Goal: Information Seeking & Learning: Learn about a topic

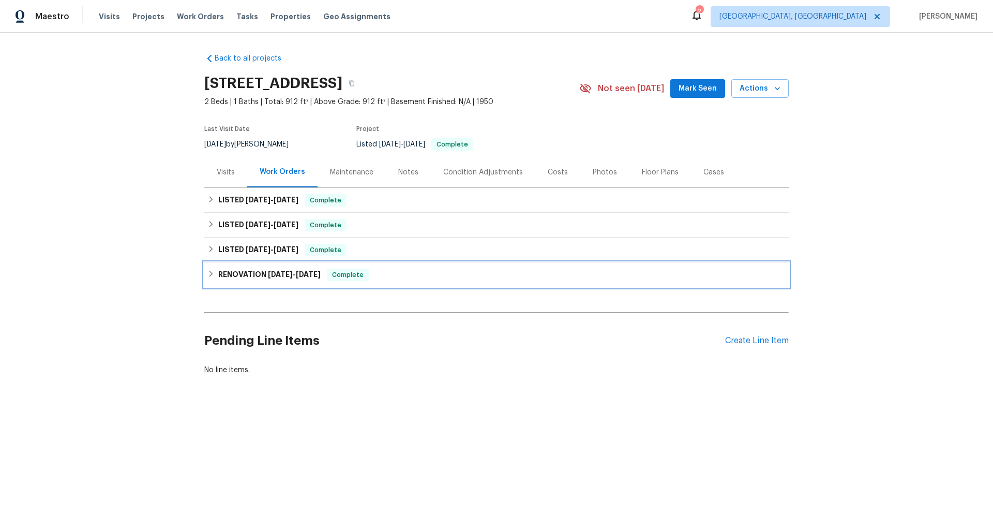
click at [284, 276] on span "[DATE]" at bounding box center [280, 273] width 25 height 7
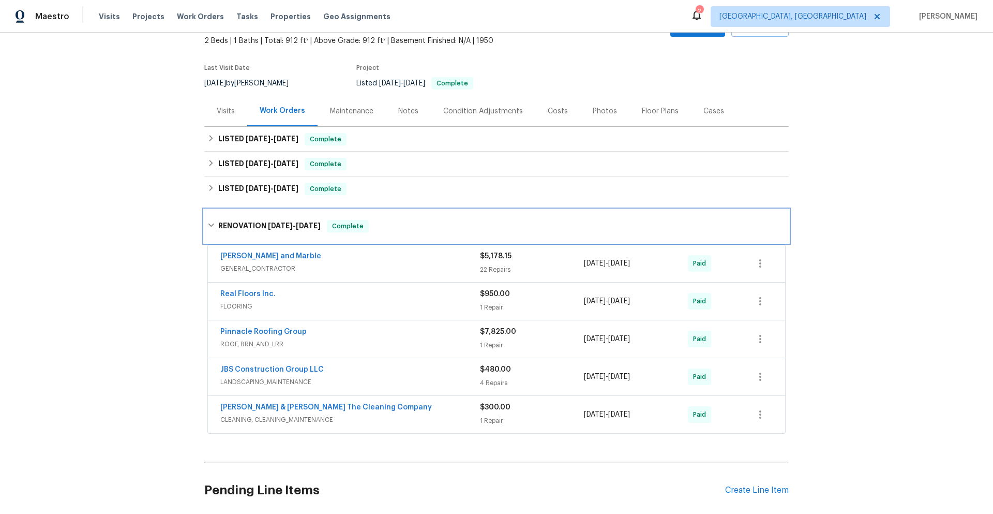
scroll to position [150, 0]
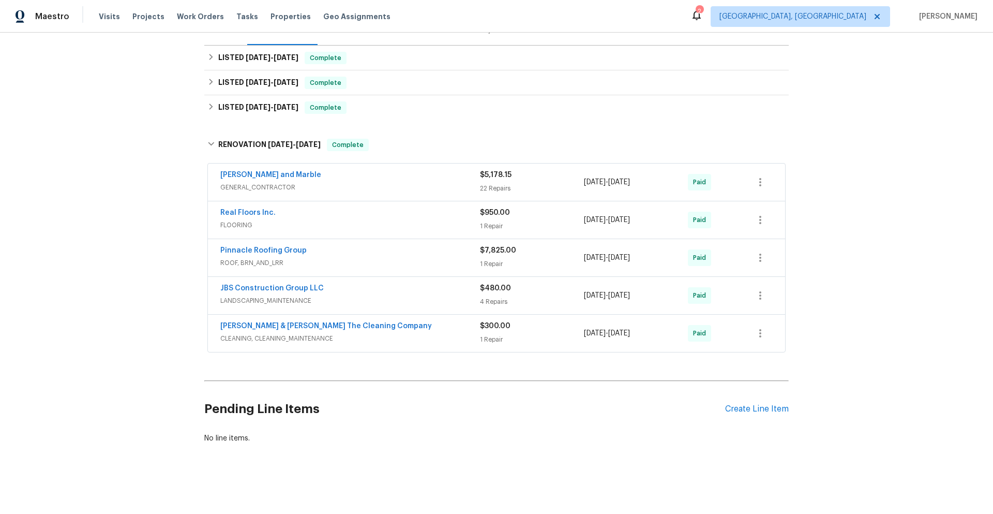
click at [371, 333] on span "CLEANING, CLEANING_MAINTENANCE" at bounding box center [350, 338] width 260 height 10
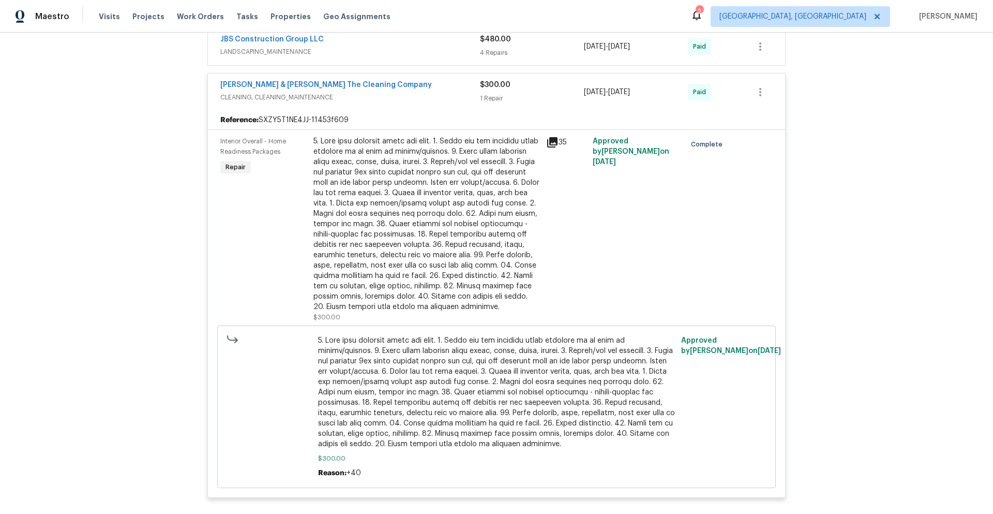
scroll to position [202, 0]
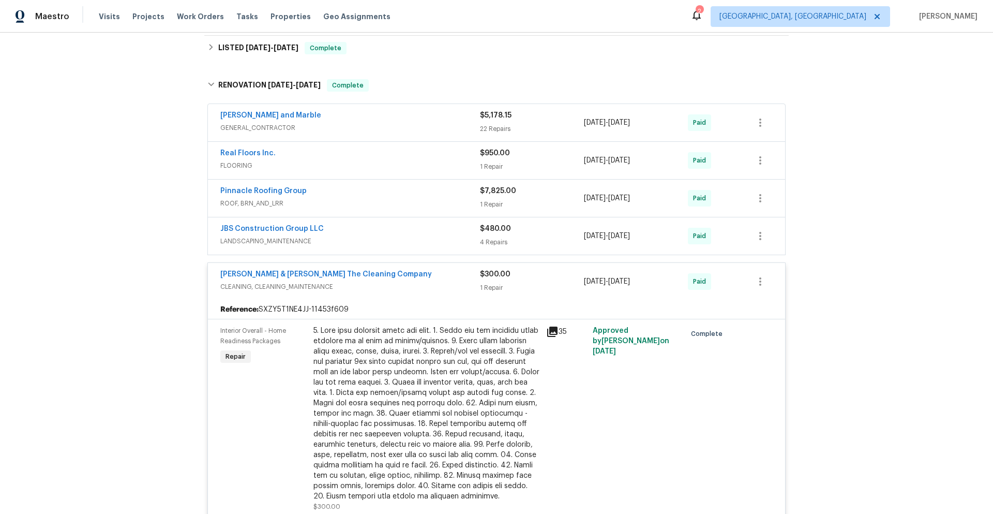
click at [325, 238] on span "LANDSCAPING_MAINTENANCE" at bounding box center [350, 241] width 260 height 10
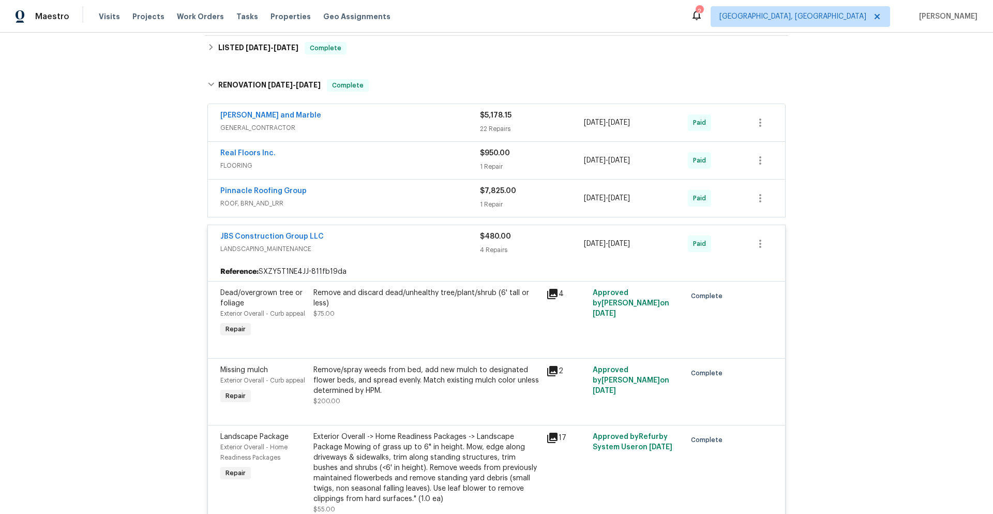
click at [341, 213] on div "Pinnacle Roofing Group ROOF, BRN_AND_LRR $7,825.00 1 Repair [DATE] - [DATE] Paid" at bounding box center [496, 197] width 577 height 37
click at [336, 204] on span "ROOF, BRN_AND_LRR" at bounding box center [350, 203] width 260 height 10
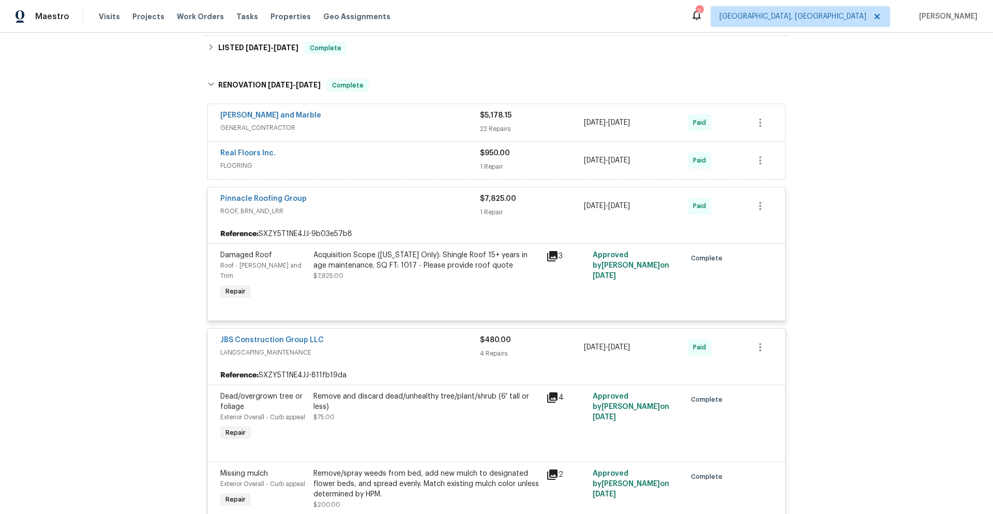
click at [311, 164] on span "FLOORING" at bounding box center [350, 165] width 260 height 10
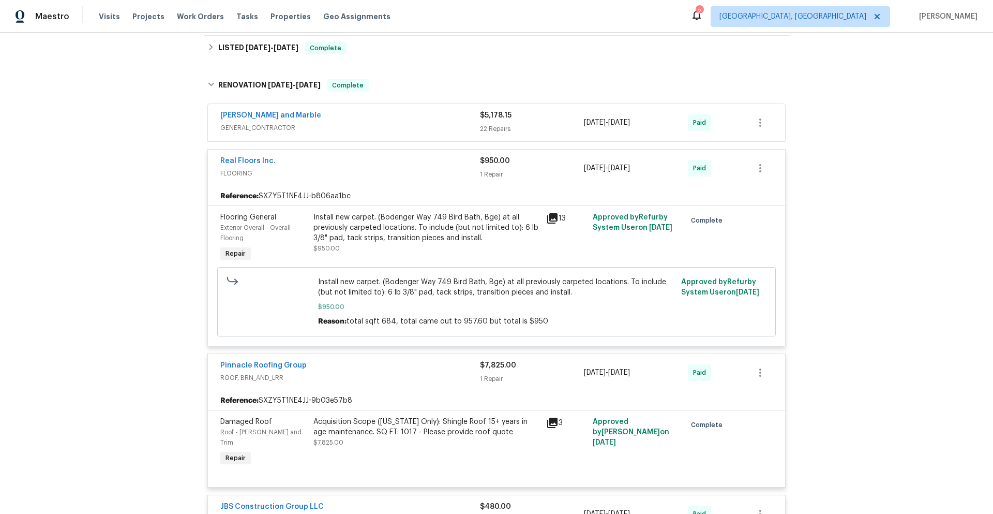
click at [321, 127] on span "GENERAL_CONTRACTOR" at bounding box center [350, 128] width 260 height 10
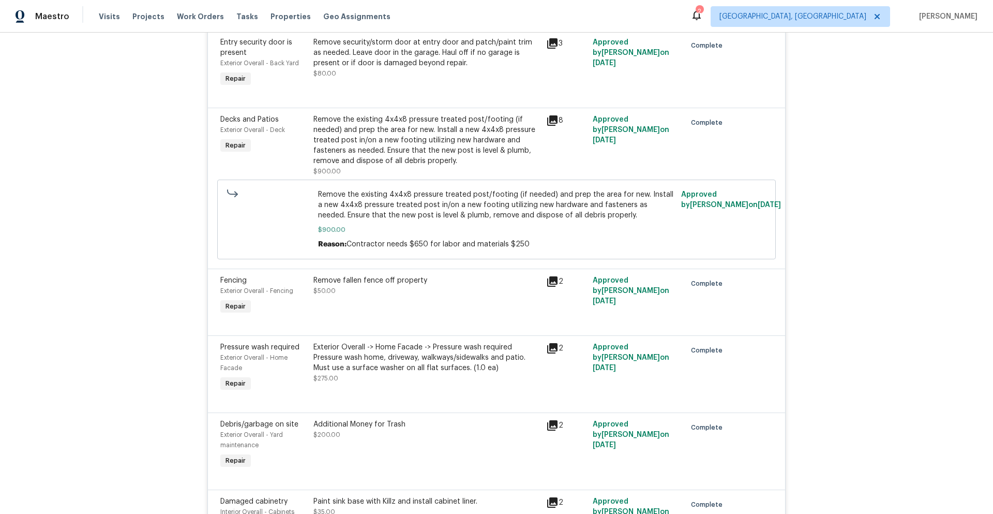
scroll to position [874, 0]
